Goal: Task Accomplishment & Management: Manage account settings

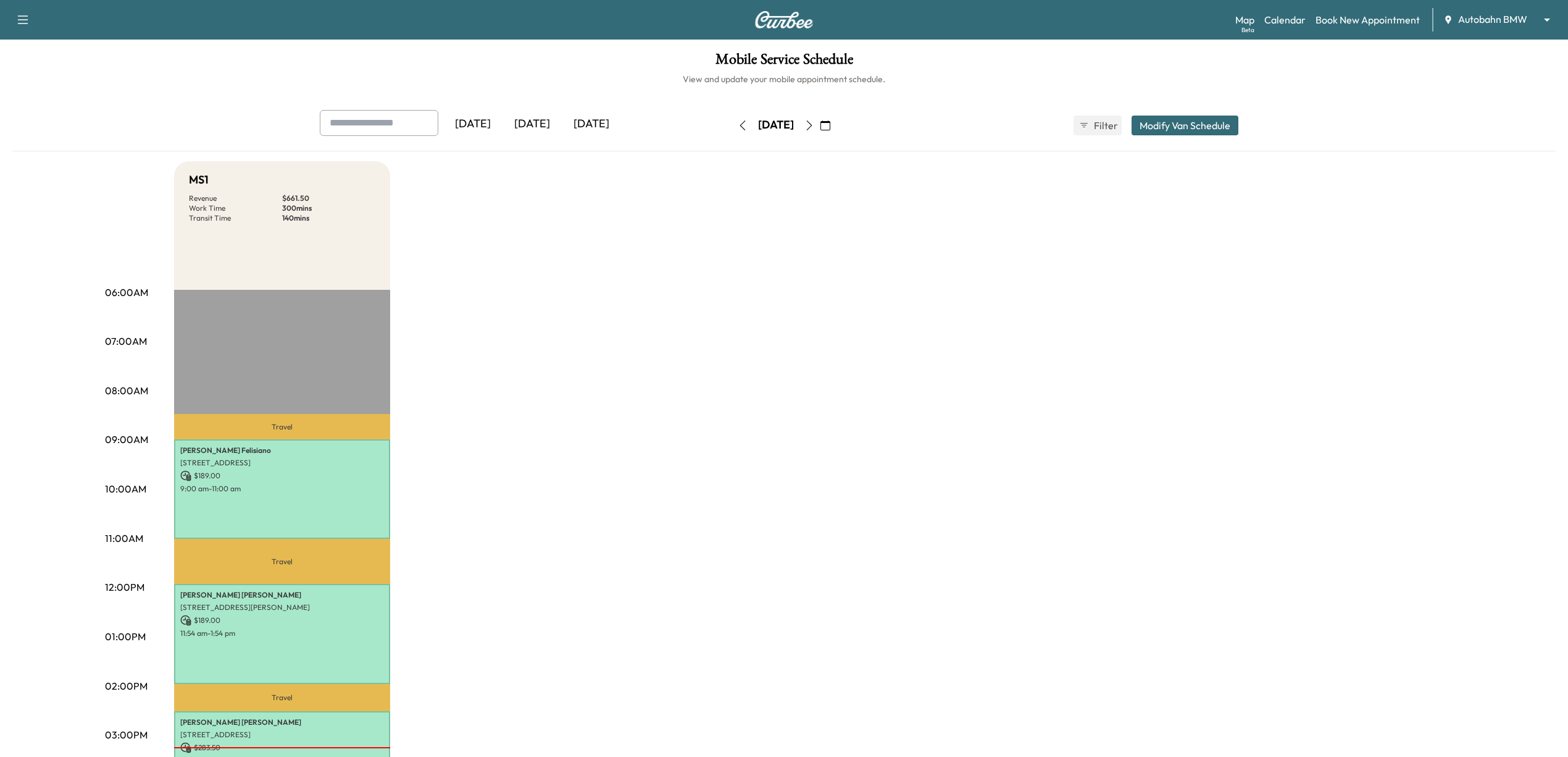
click at [814, 121] on icon "button" at bounding box center [809, 125] width 10 height 10
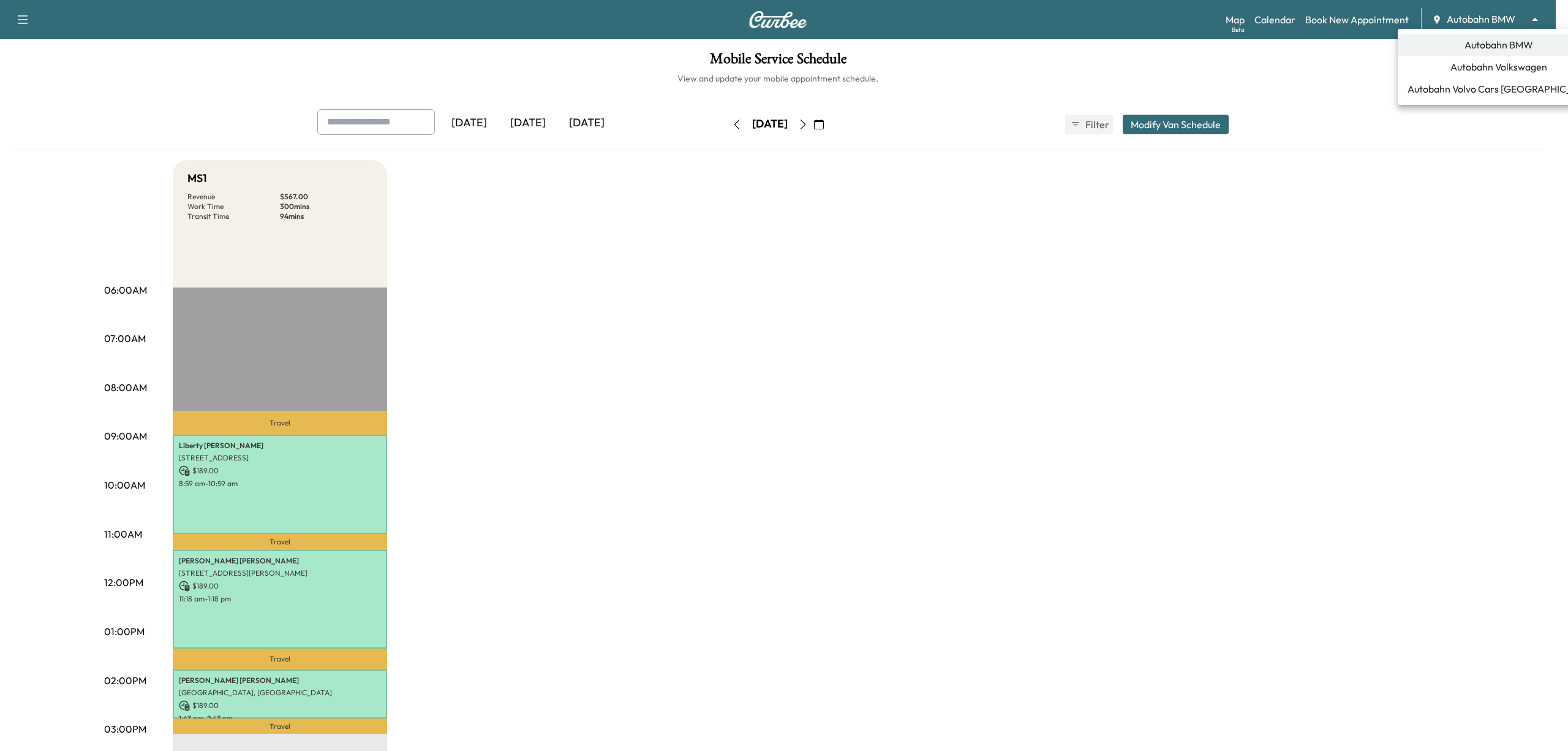
click at [1489, 23] on body "Support Log Out Map Beta Calendar Book New Appointment Autobahn BMW ******** ​ …" at bounding box center [784, 376] width 1568 height 751
click at [1483, 72] on span "Autobahn Volkswagen" at bounding box center [1499, 66] width 97 height 15
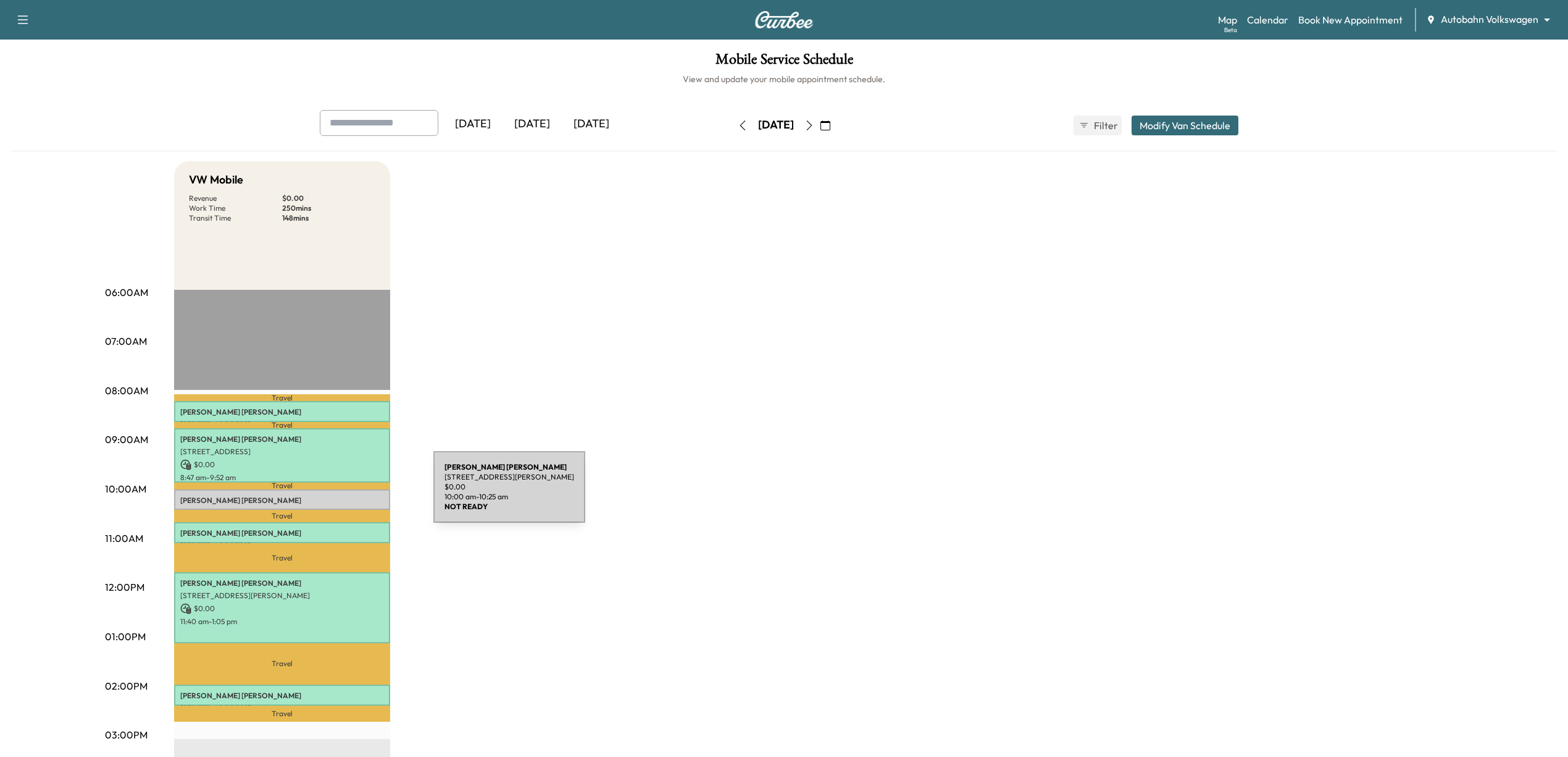
click at [341, 496] on p "Jessica Williams" at bounding box center [282, 501] width 204 height 10
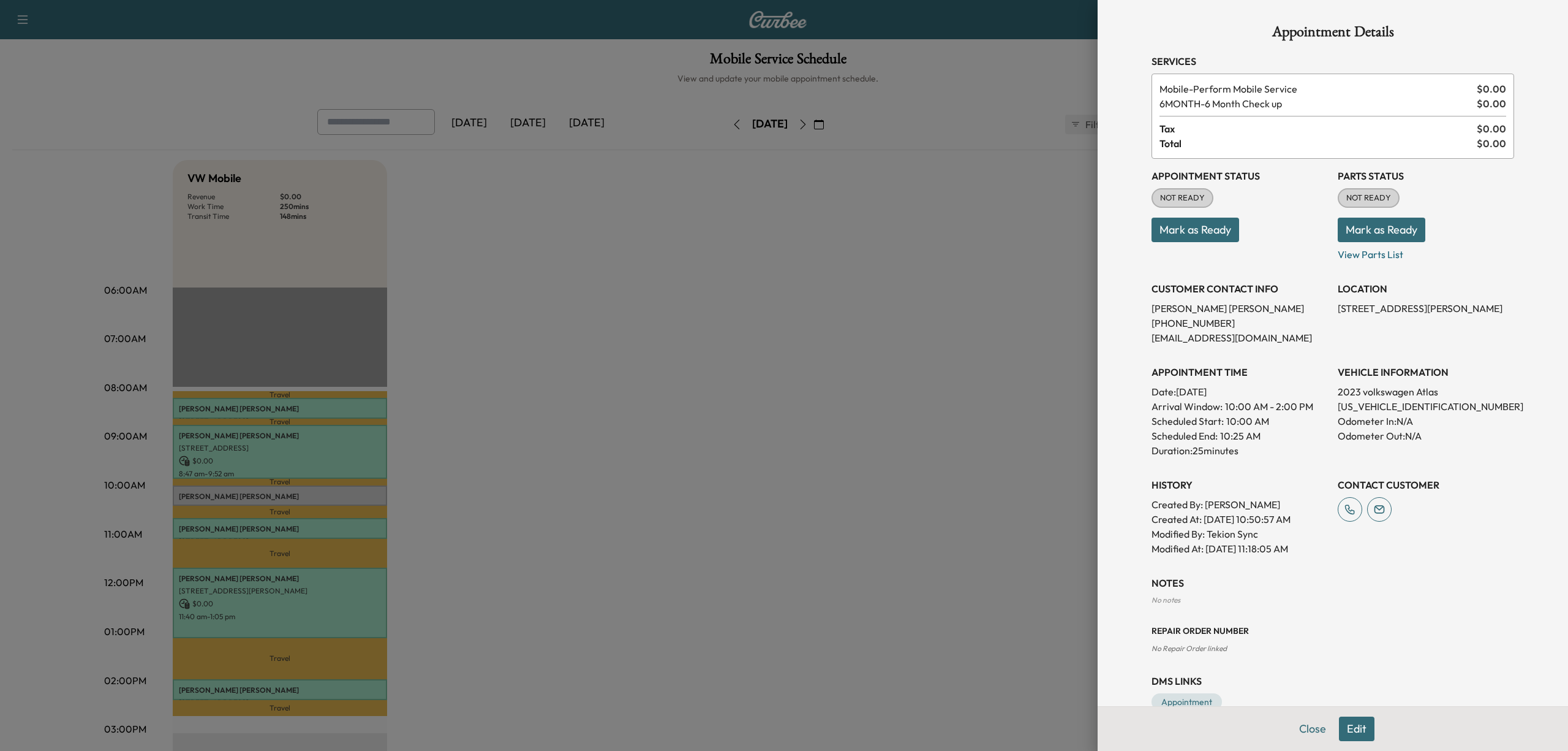
click at [1197, 229] on button "Mark as Ready" at bounding box center [1195, 230] width 88 height 25
click at [896, 282] on div at bounding box center [784, 376] width 1568 height 751
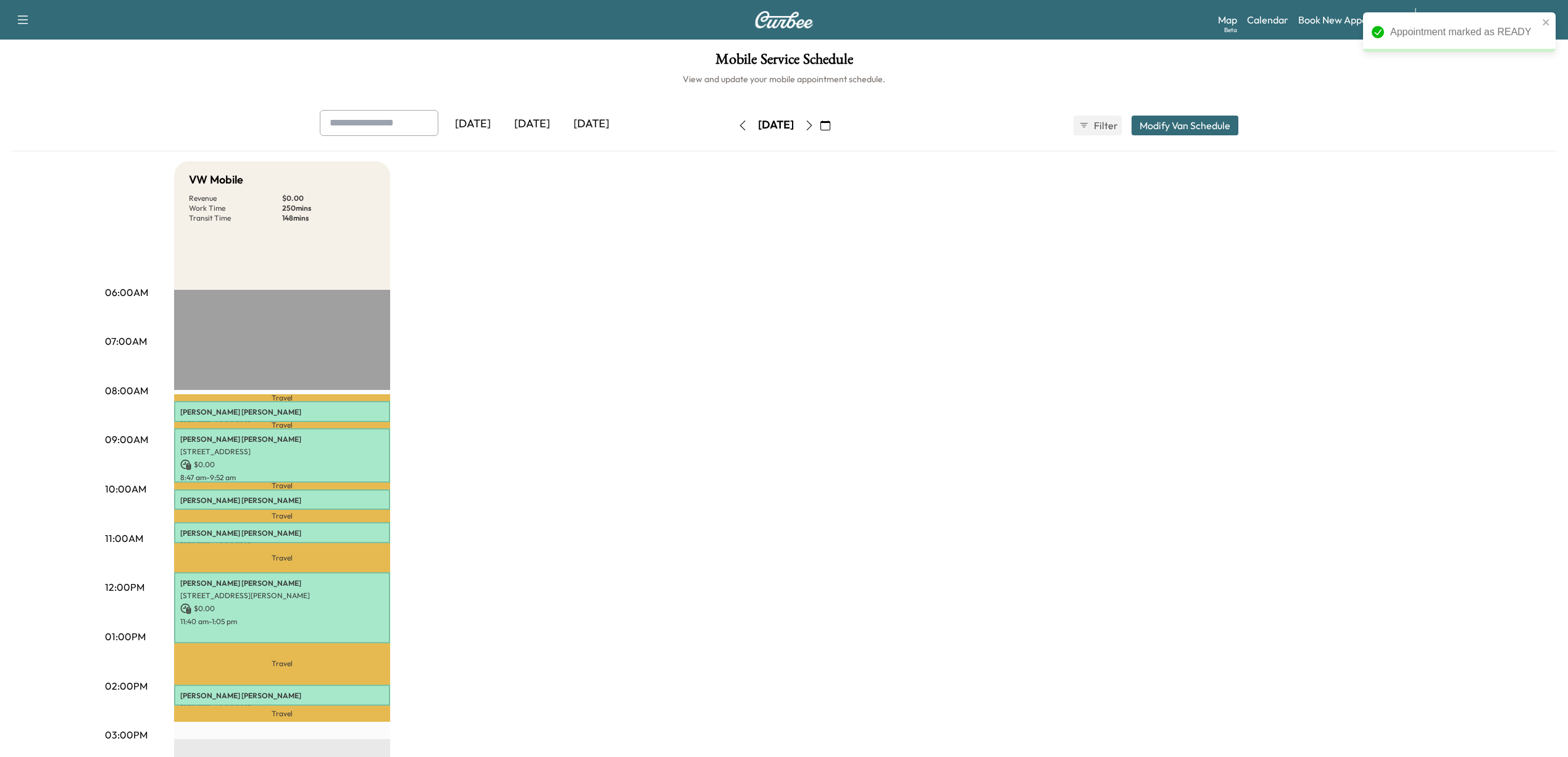
click at [738, 126] on icon "button" at bounding box center [743, 125] width 10 height 10
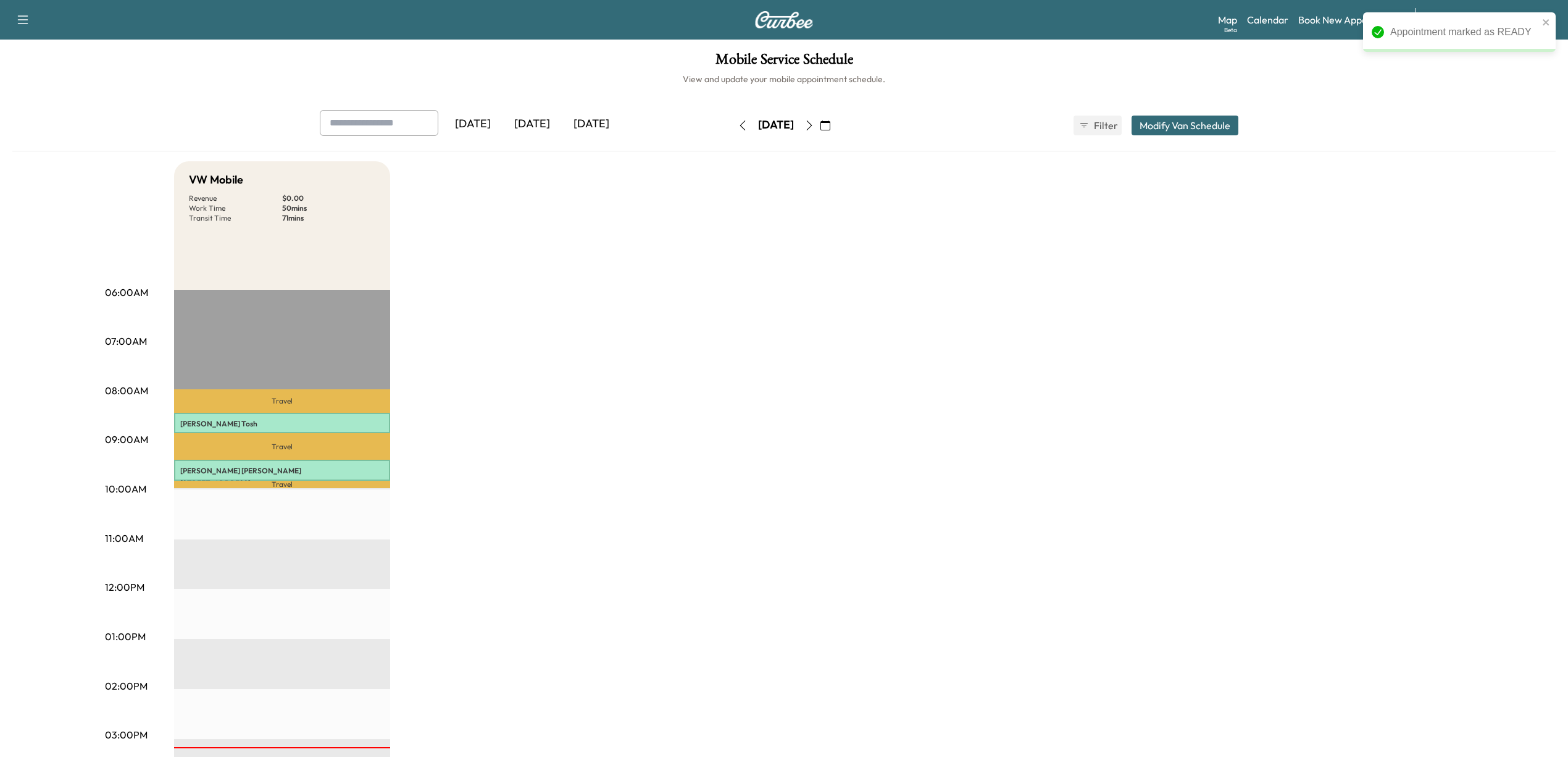
click at [814, 125] on icon "button" at bounding box center [809, 125] width 10 height 10
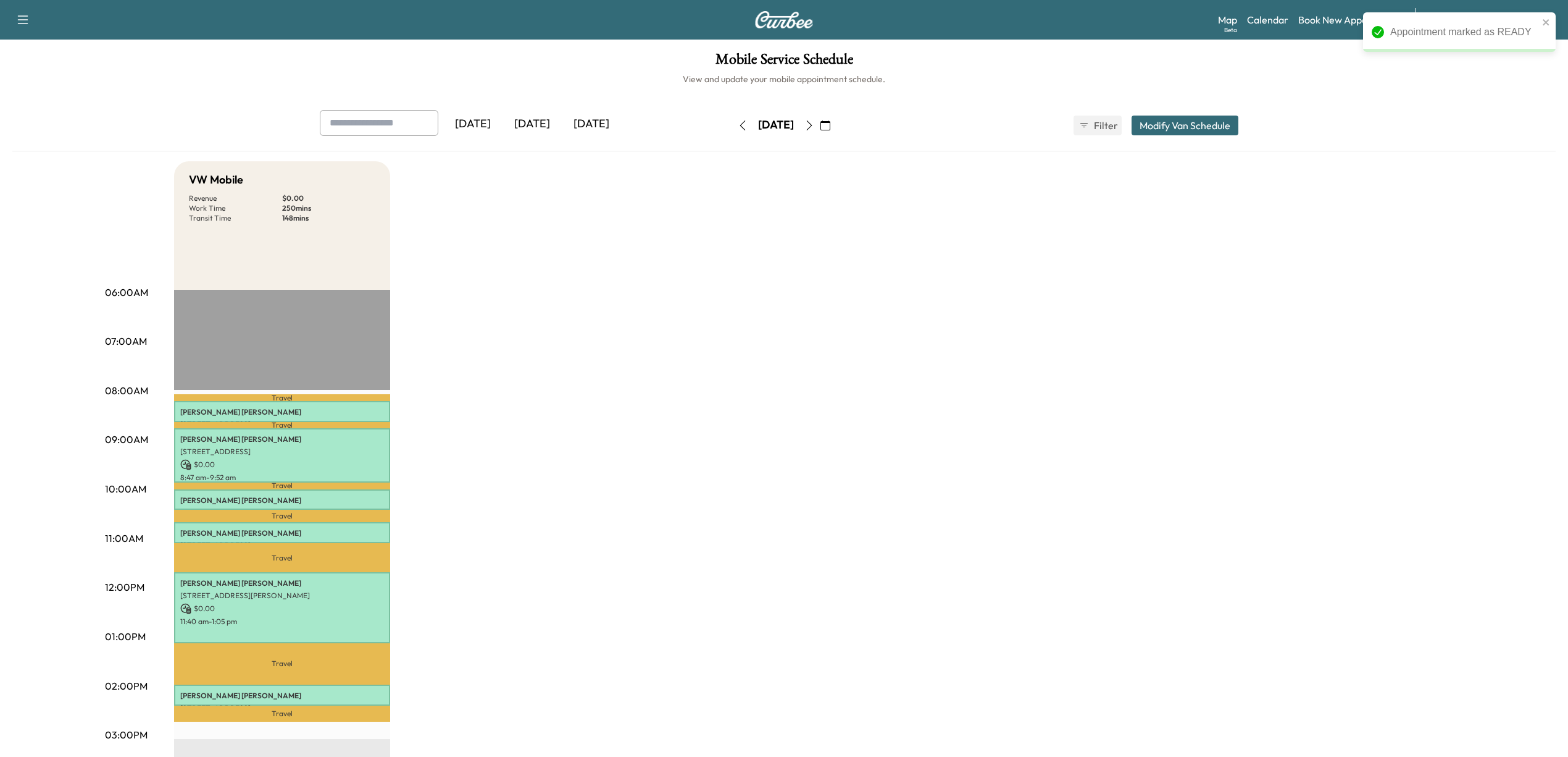
scroll to position [82, 0]
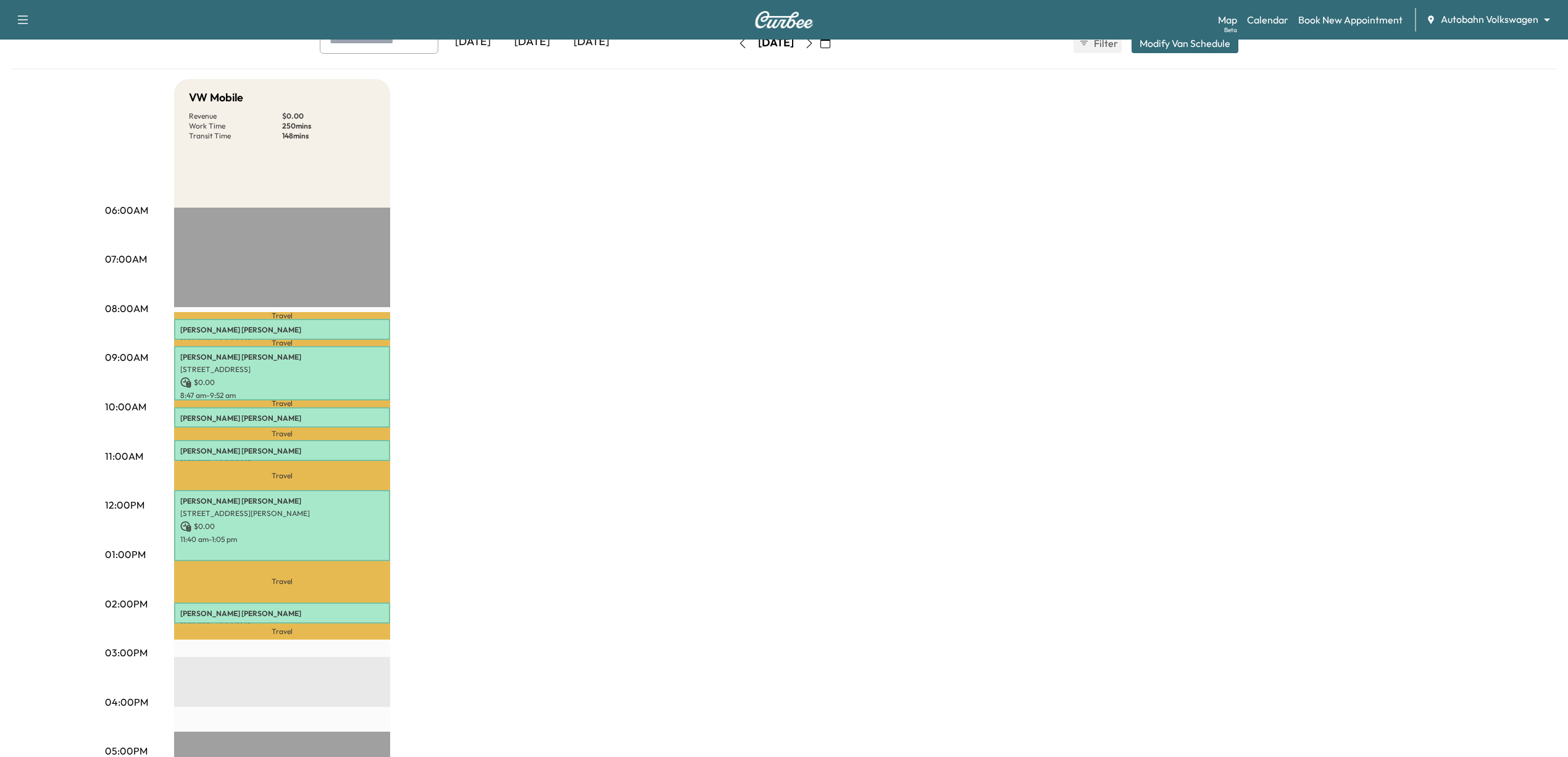
drag, startPoint x: 750, startPoint y: 476, endPoint x: 736, endPoint y: 476, distance: 14.0
click at [750, 476] on div "VW Mobile Revenue $ 0.00 Work Time 250 mins Transit Time 148 mins Travel [PERSO…" at bounding box center [818, 542] width 1289 height 926
click at [306, 325] on p "Beverly Maley" at bounding box center [282, 330] width 204 height 10
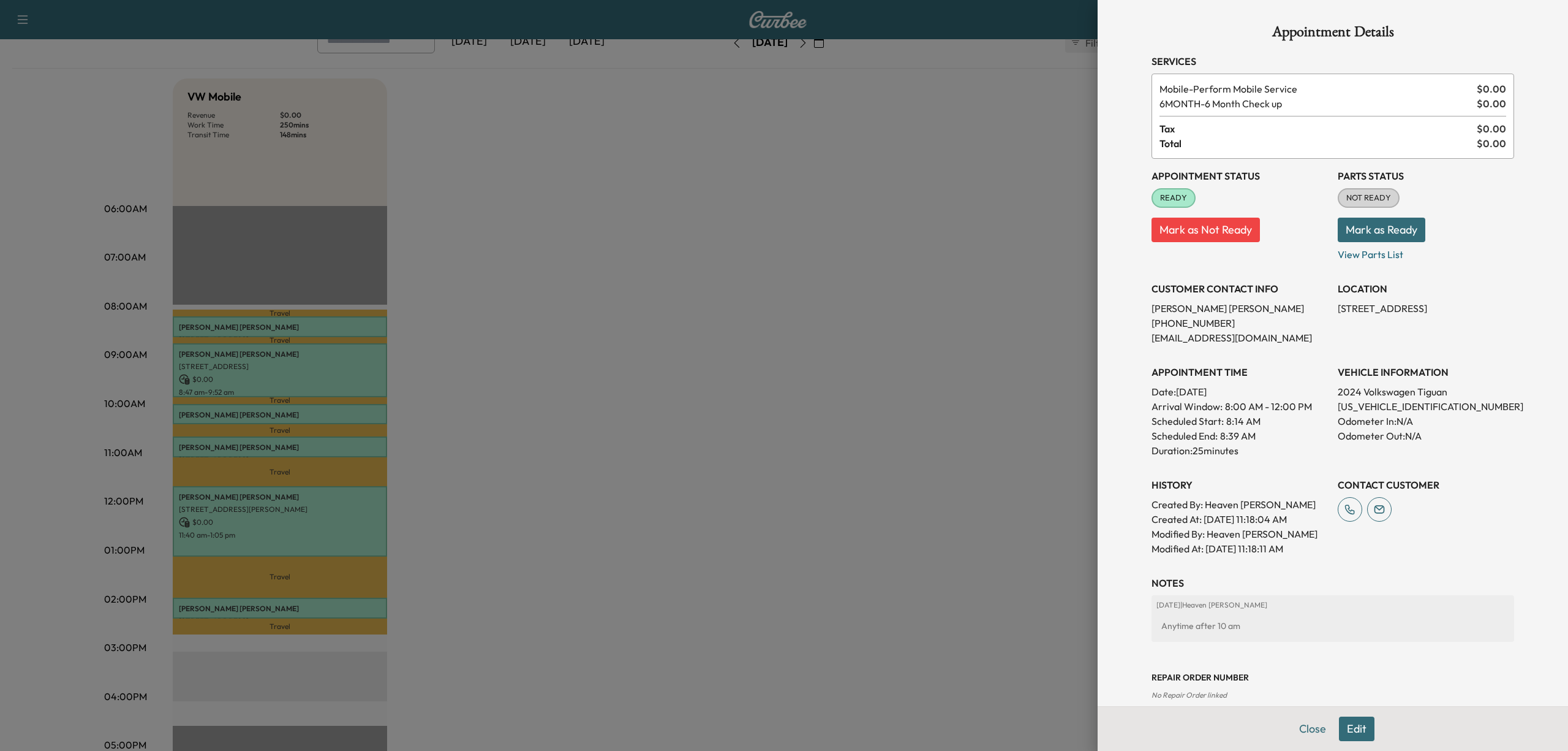
click at [616, 334] on div at bounding box center [784, 376] width 1568 height 751
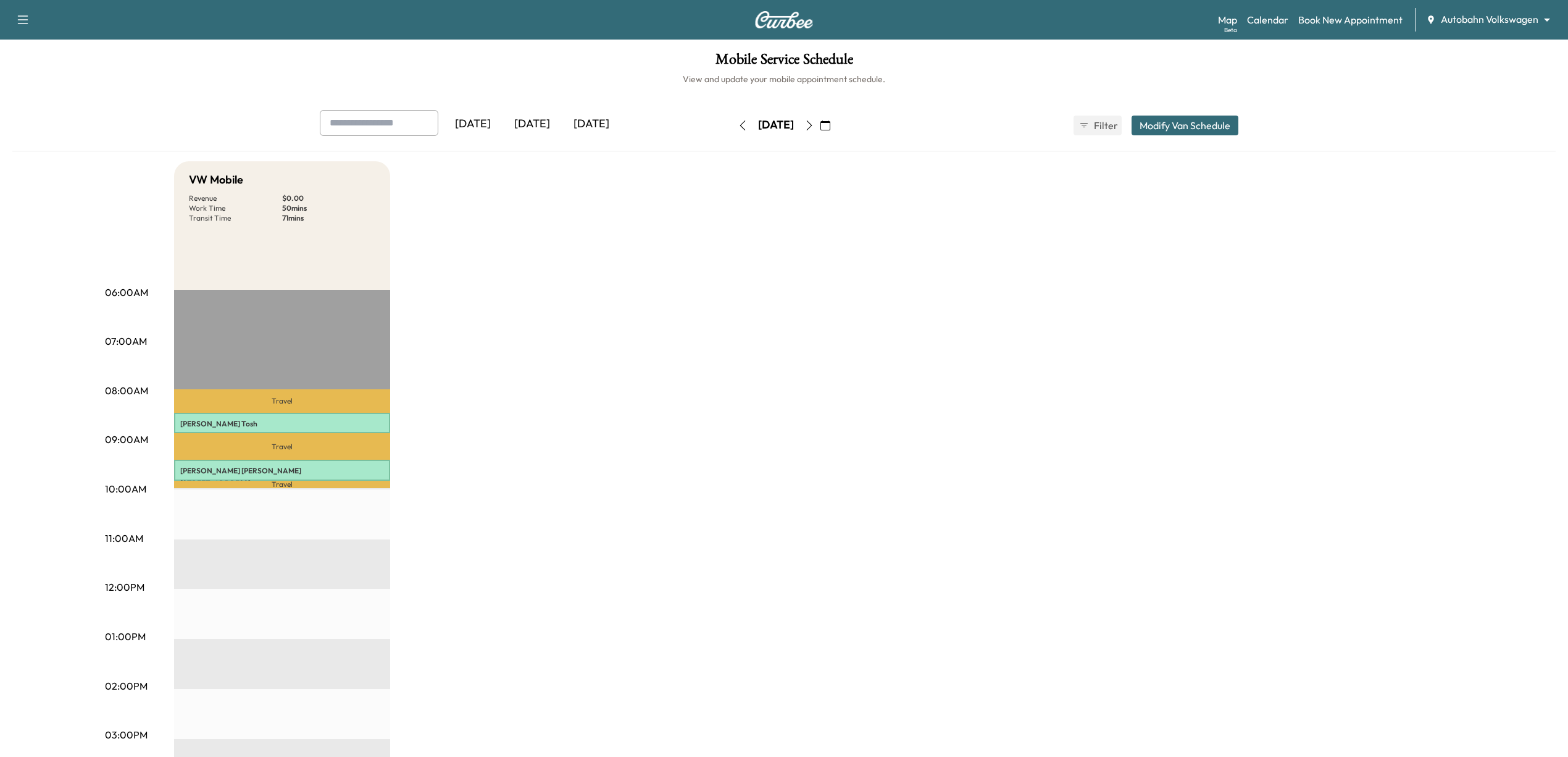
click at [814, 123] on icon "button" at bounding box center [809, 125] width 10 height 10
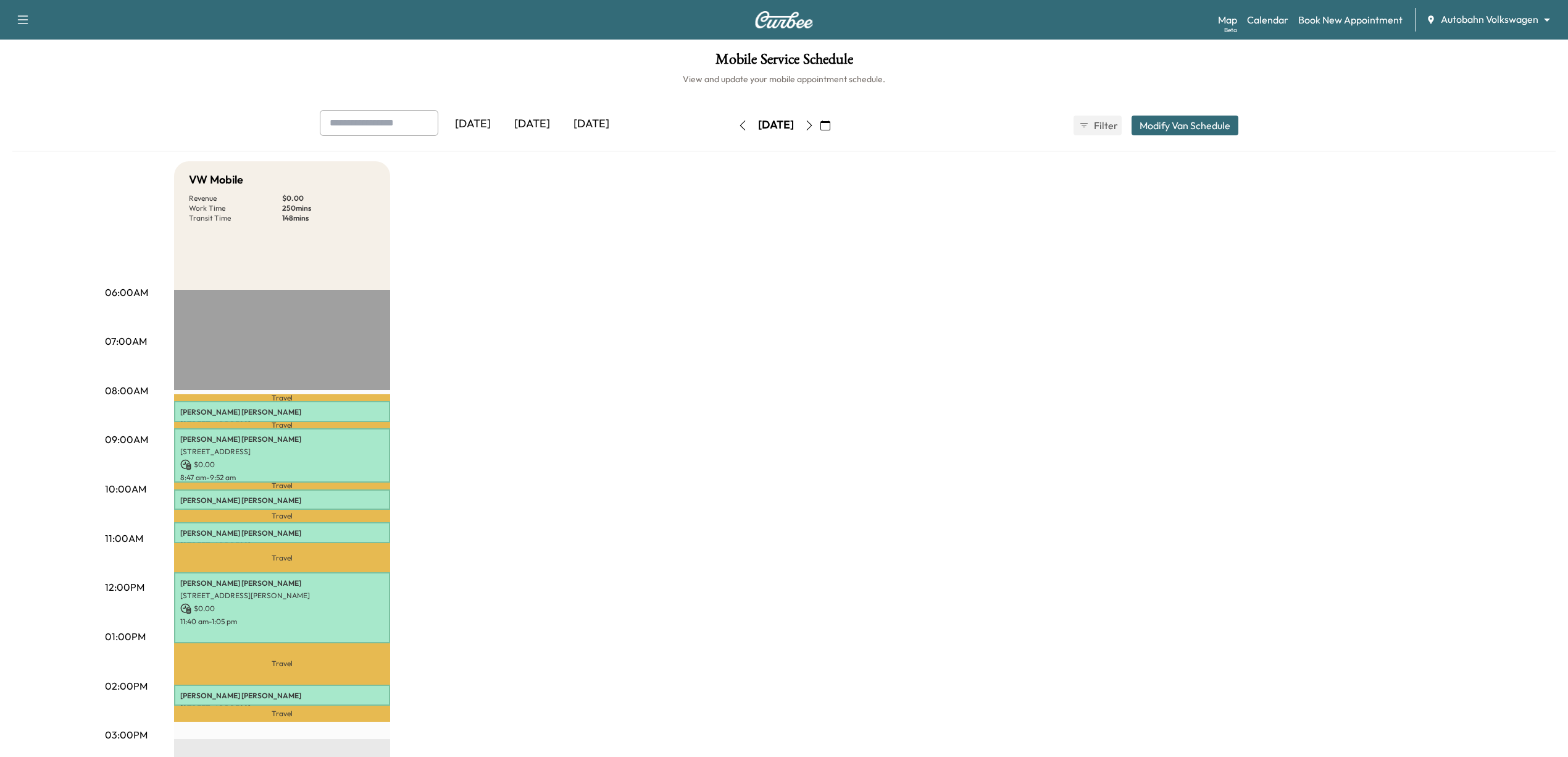
click at [830, 123] on icon "button" at bounding box center [825, 125] width 10 height 10
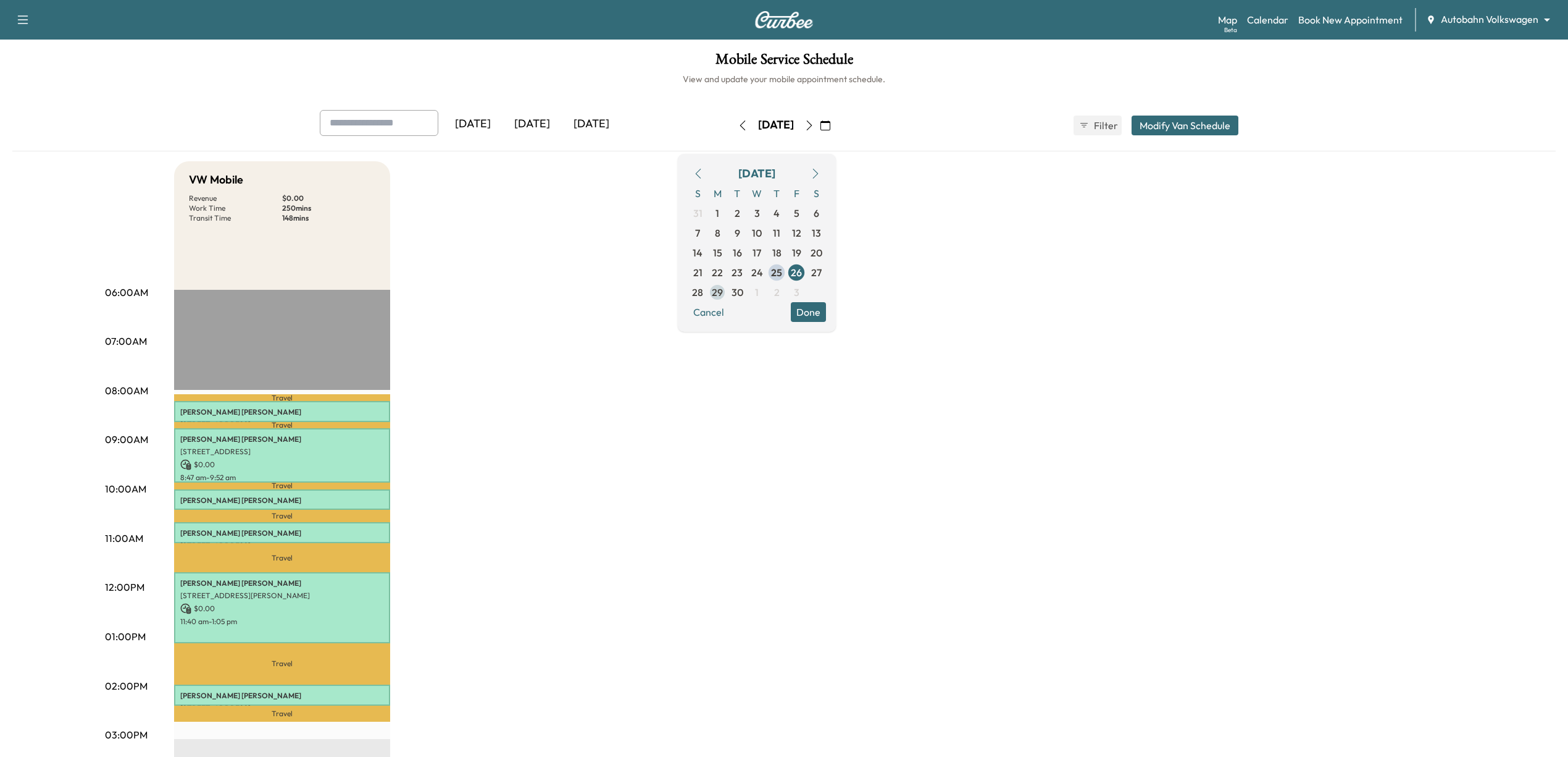
click at [727, 293] on span "29" at bounding box center [717, 292] width 20 height 20
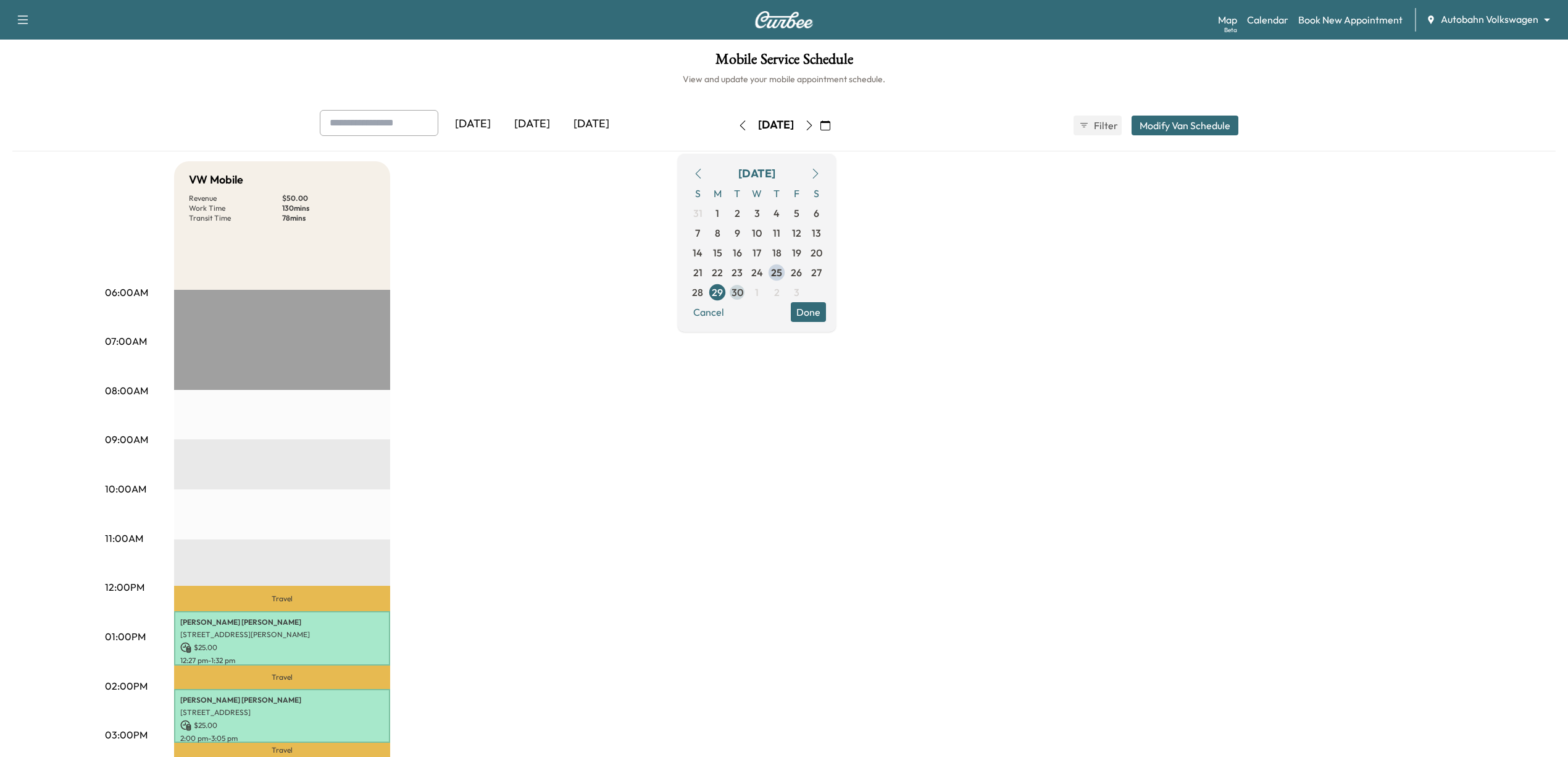
click at [743, 291] on span "30" at bounding box center [738, 292] width 12 height 15
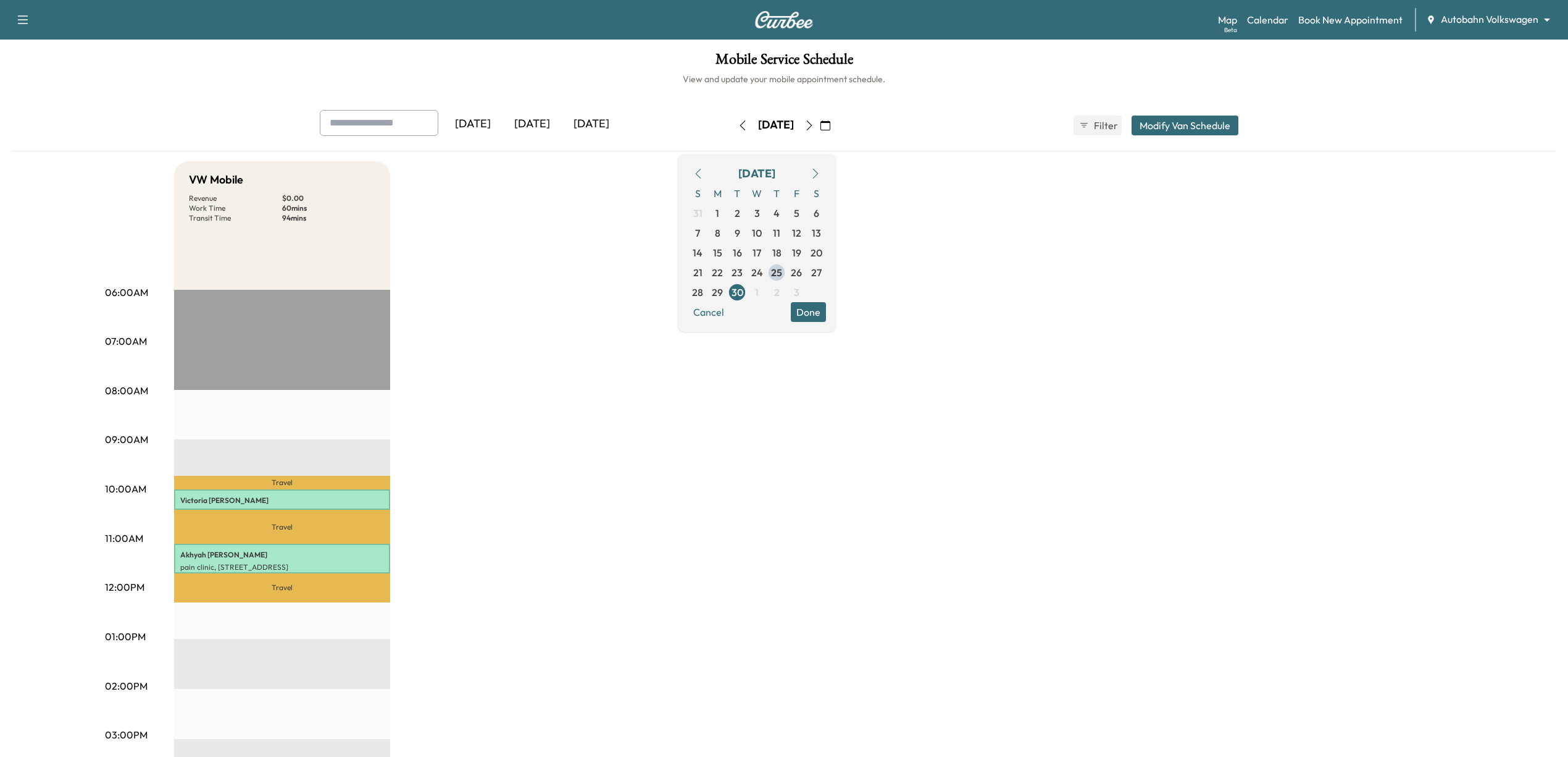
click at [909, 494] on div "VW Mobile Revenue $ 0.00 Work Time 60 mins Transit Time 94 mins Travel [PERSON_…" at bounding box center [818, 624] width 1289 height 926
drag, startPoint x: 1275, startPoint y: 482, endPoint x: 1258, endPoint y: 476, distance: 18.0
click at [1274, 482] on div "VW Mobile Revenue $ 0.00 Work Time 60 mins Transit Time 94 mins Travel [PERSON_…" at bounding box center [818, 624] width 1289 height 926
click at [732, 131] on button "button" at bounding box center [742, 125] width 21 height 20
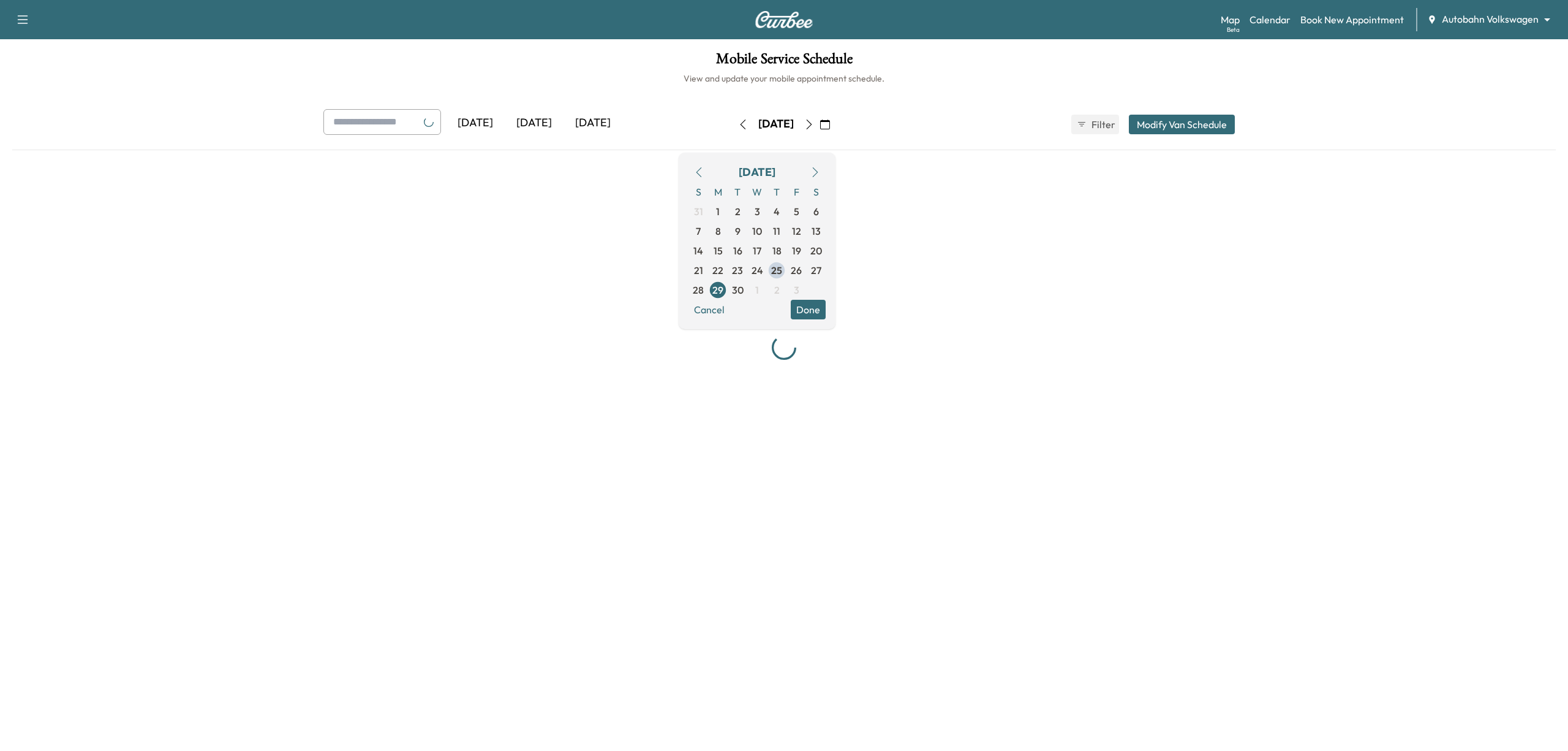
click at [732, 130] on button "button" at bounding box center [742, 124] width 21 height 20
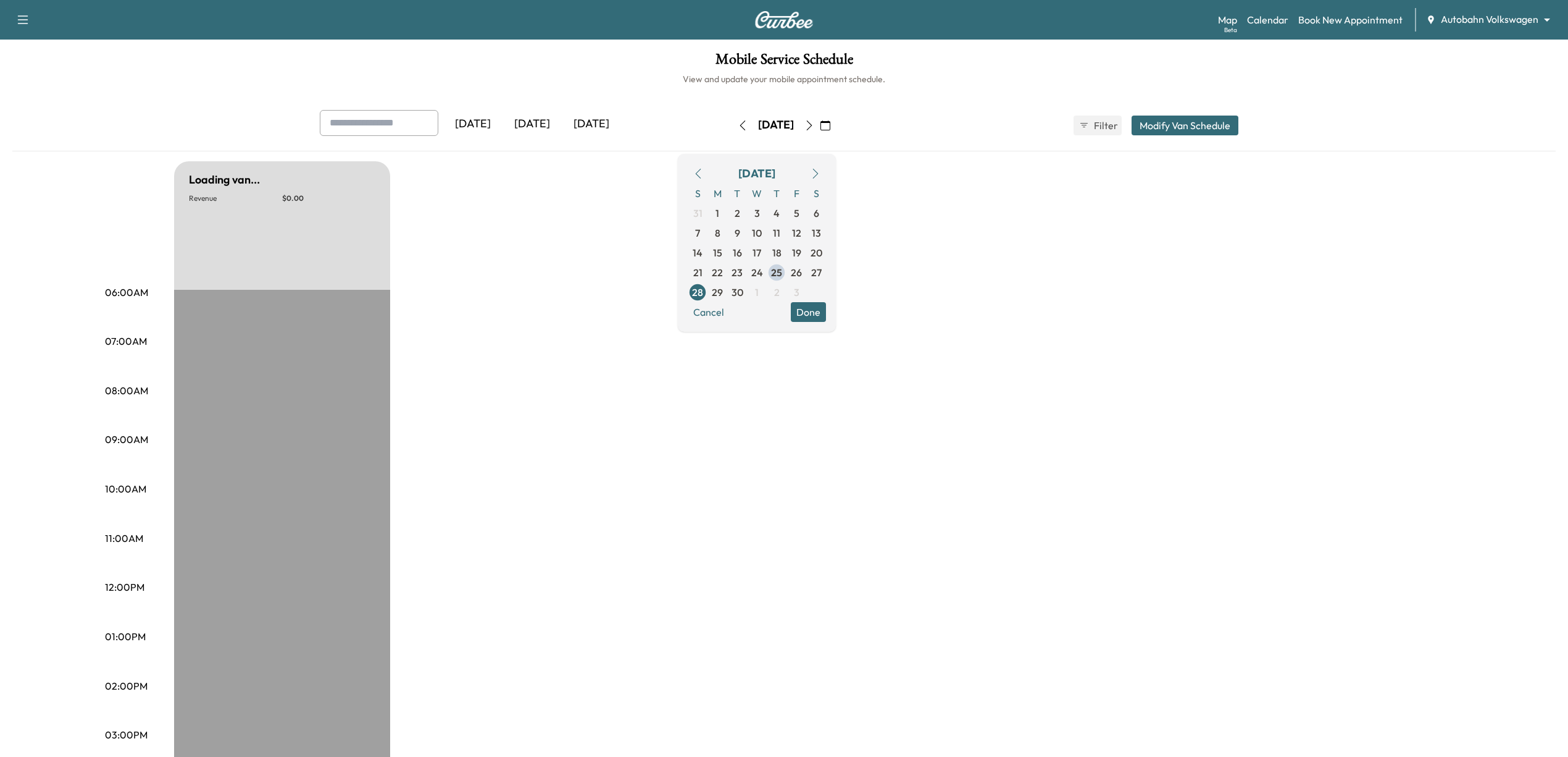
click at [732, 131] on button "button" at bounding box center [742, 125] width 21 height 20
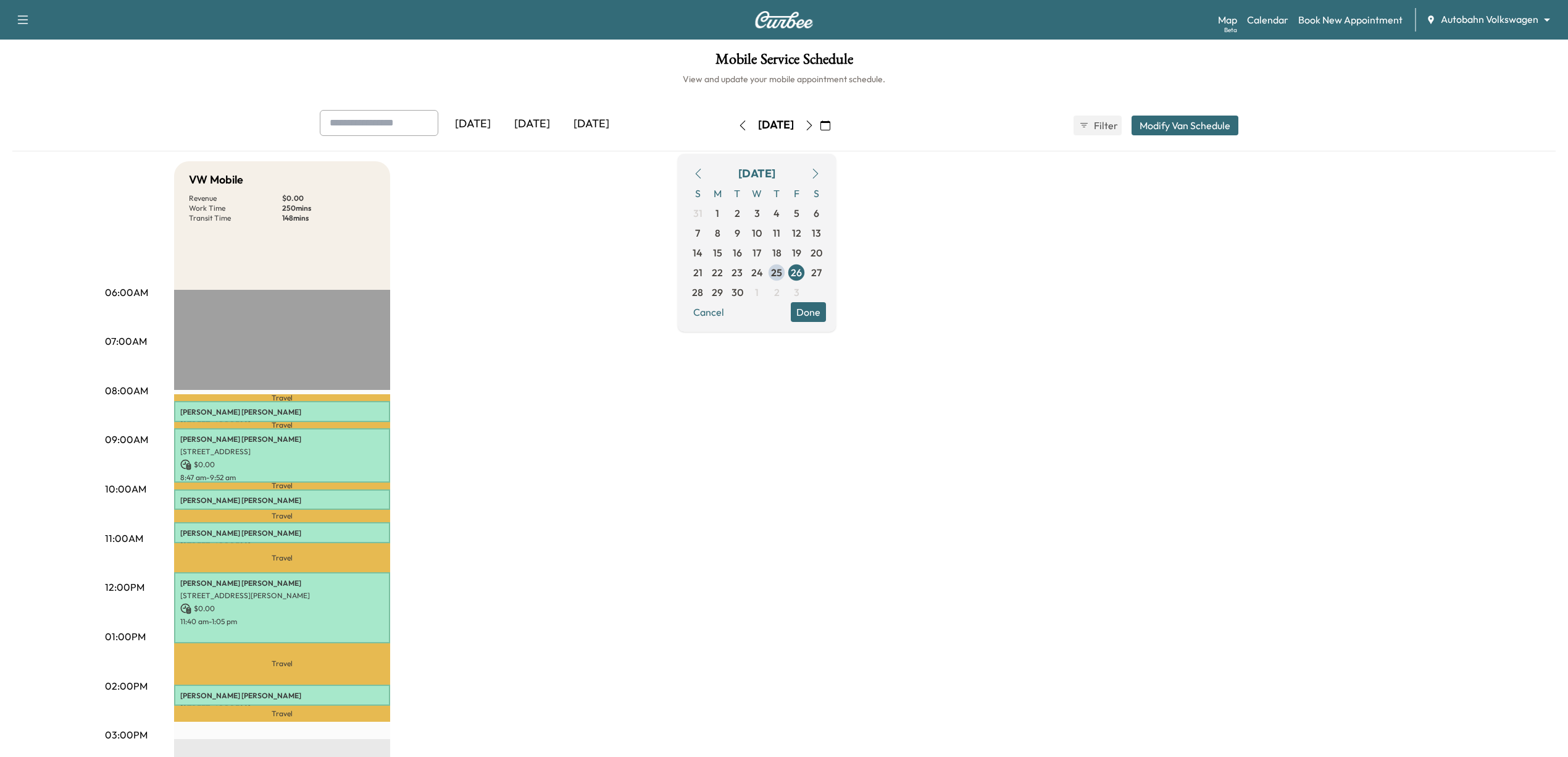
click at [934, 489] on div "VW Mobile Revenue $ 0.00 Work Time 250 mins Transit Time 148 mins Travel [PERSO…" at bounding box center [818, 624] width 1289 height 926
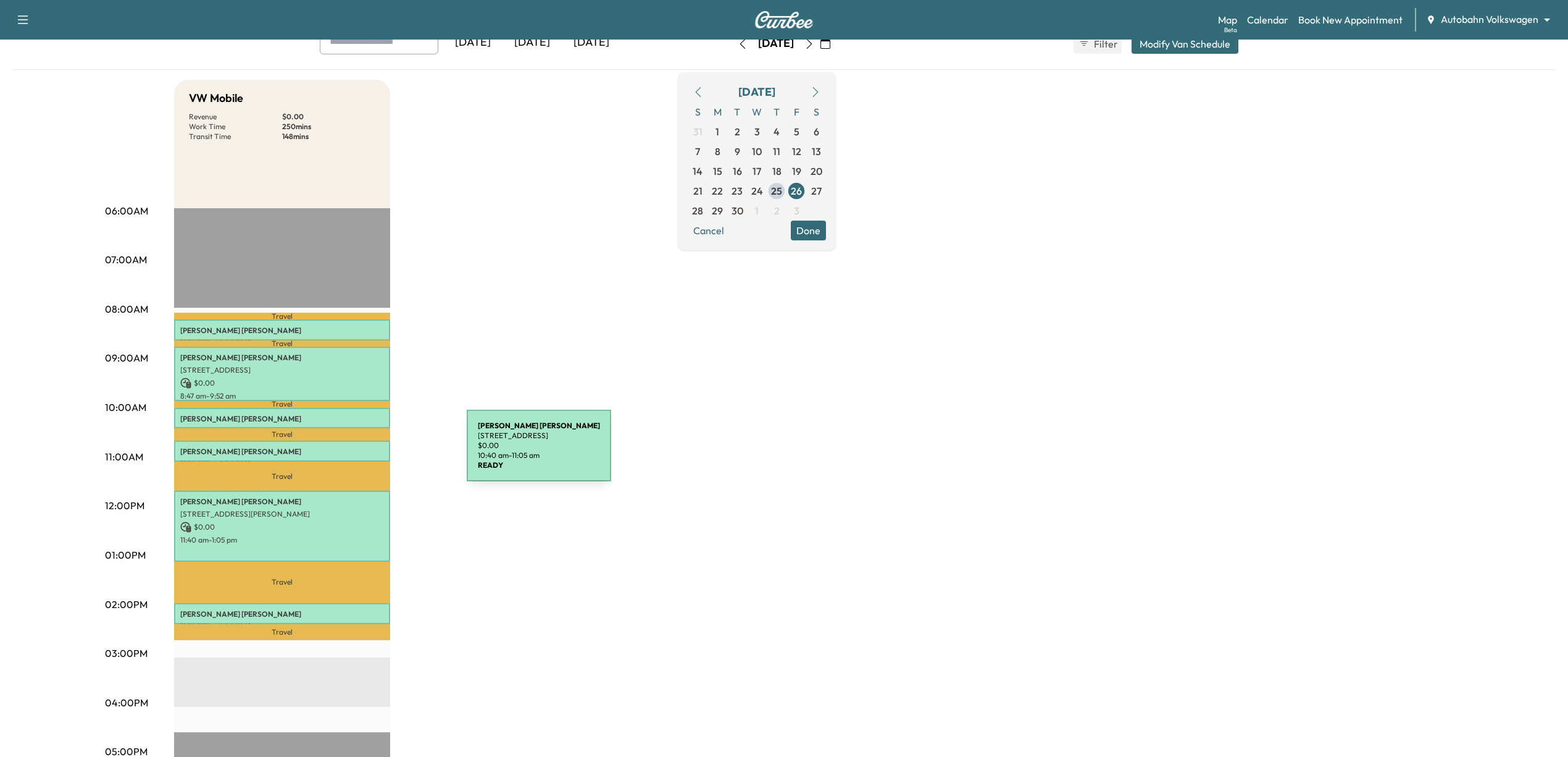
scroll to position [82, 0]
click at [1074, 370] on div "VW Mobile Revenue $ 0.00 Work Time 250 mins Transit Time 148 mins Travel [PERSO…" at bounding box center [818, 542] width 1289 height 926
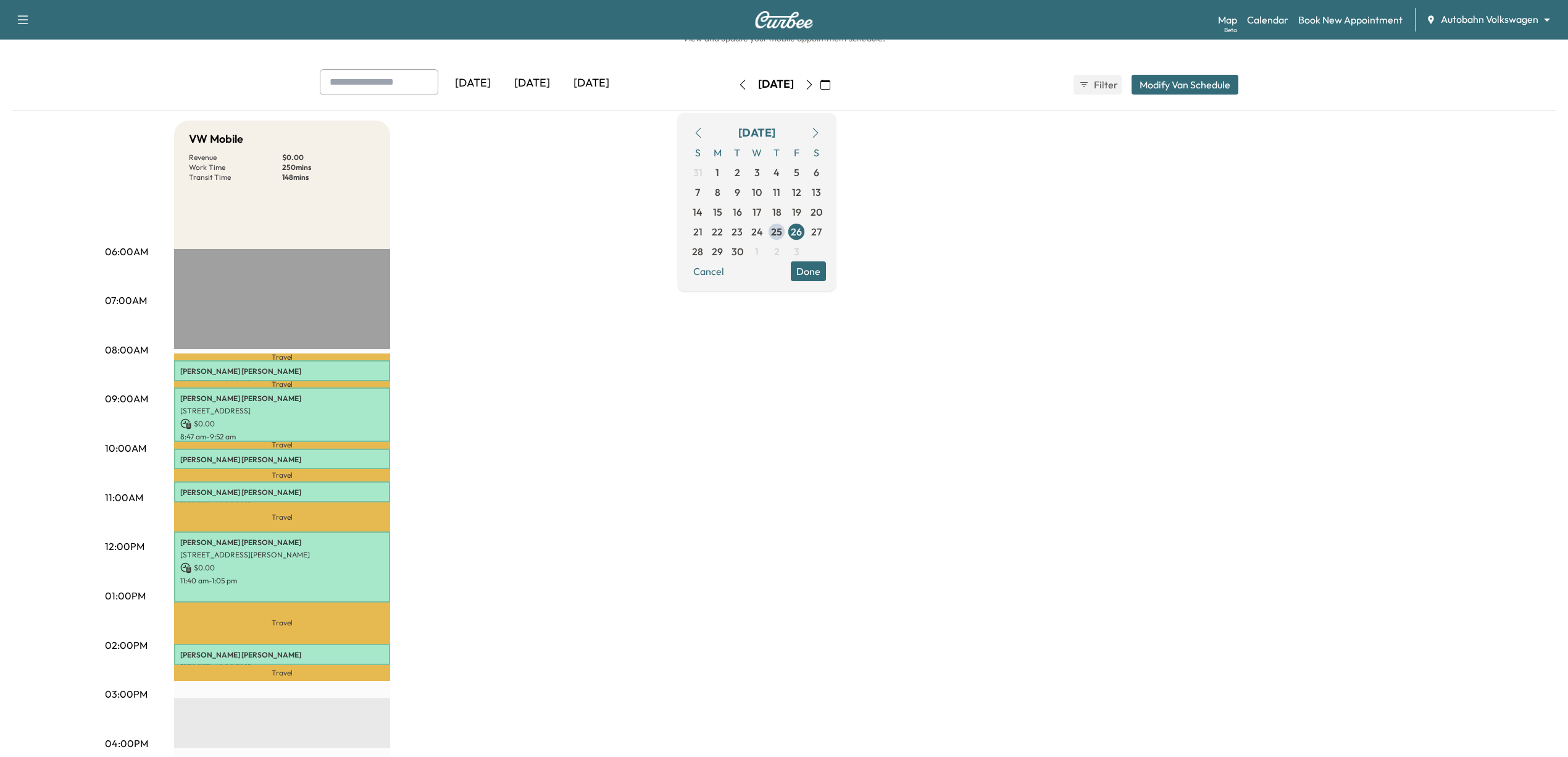
scroll to position [0, 0]
